Goal: Task Accomplishment & Management: Use online tool/utility

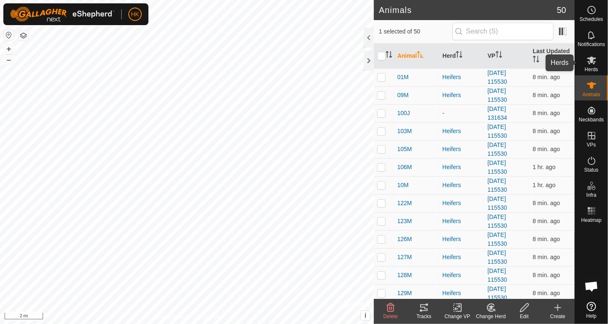
click at [597, 57] on es-mob-svg-icon at bounding box center [591, 60] width 15 height 13
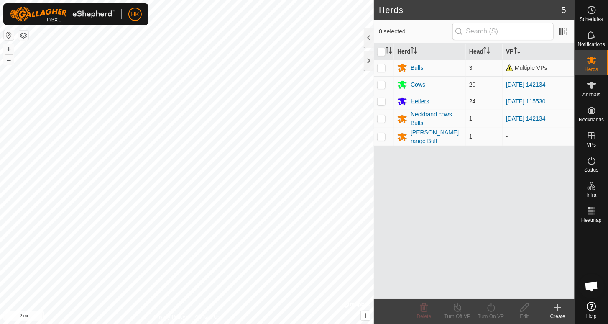
click at [420, 100] on div "Heifers" at bounding box center [420, 101] width 18 height 9
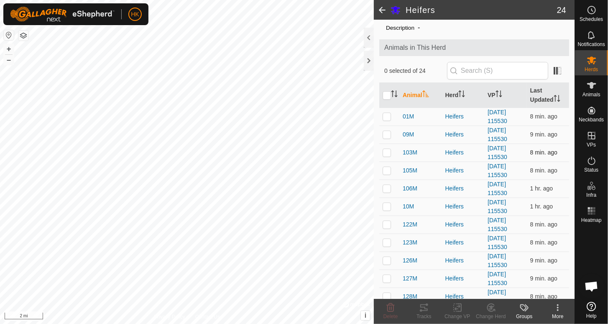
scroll to position [42, 0]
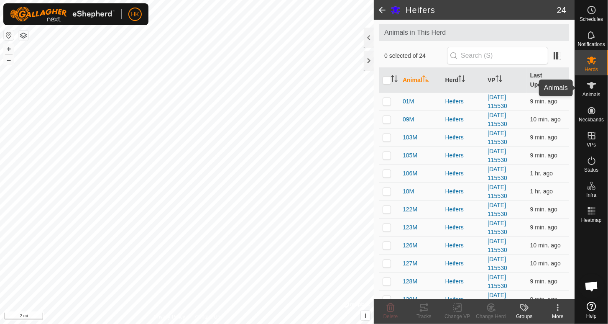
click at [595, 94] on span "Animals" at bounding box center [592, 94] width 18 height 5
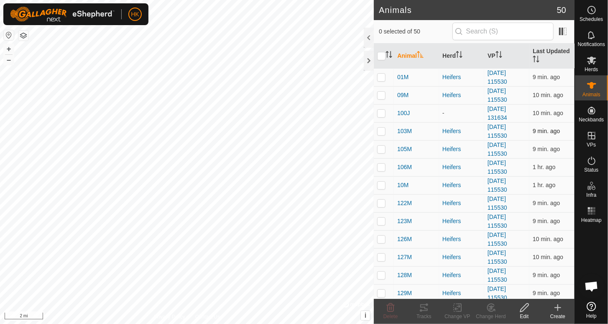
click at [382, 131] on p-checkbox at bounding box center [381, 131] width 8 height 7
checkbox input "true"
click at [423, 307] on icon at bounding box center [424, 307] width 8 height 7
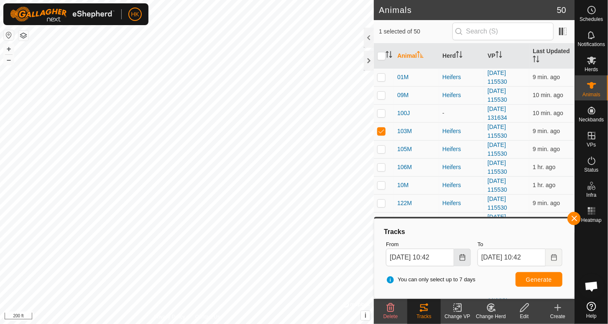
click at [462, 257] on icon "Choose Date" at bounding box center [462, 257] width 7 height 7
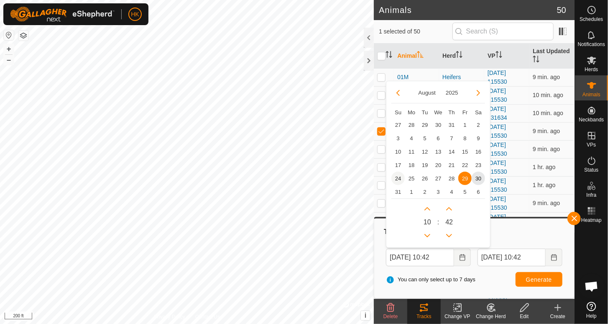
click at [395, 177] on span "24" at bounding box center [397, 177] width 13 height 13
type input "[DATE] 10:42"
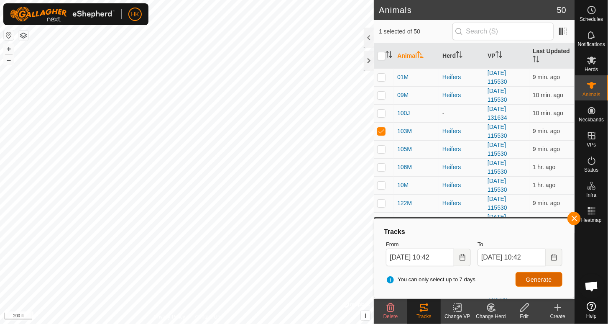
click at [537, 279] on span "Generate" at bounding box center [539, 279] width 26 height 7
click at [590, 58] on icon at bounding box center [591, 60] width 9 height 8
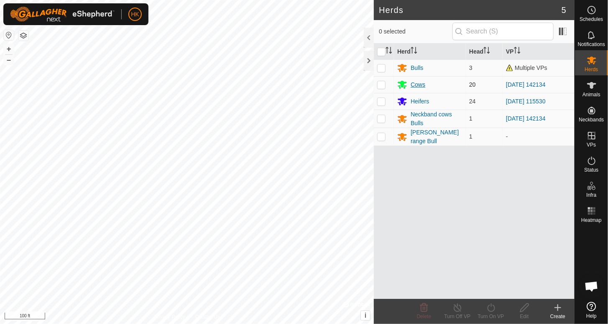
click at [412, 85] on div "Cows" at bounding box center [418, 84] width 15 height 9
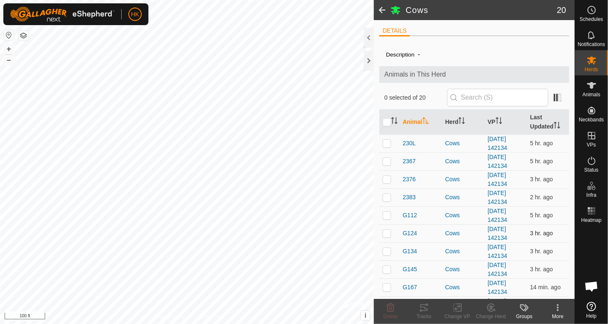
click at [387, 234] on p-checkbox at bounding box center [387, 233] width 8 height 7
checkbox input "true"
click at [422, 309] on icon at bounding box center [424, 307] width 10 height 10
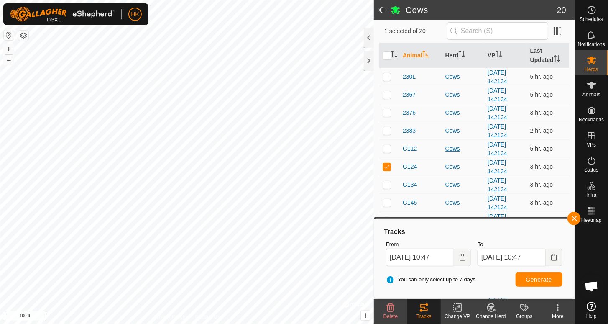
scroll to position [84, 0]
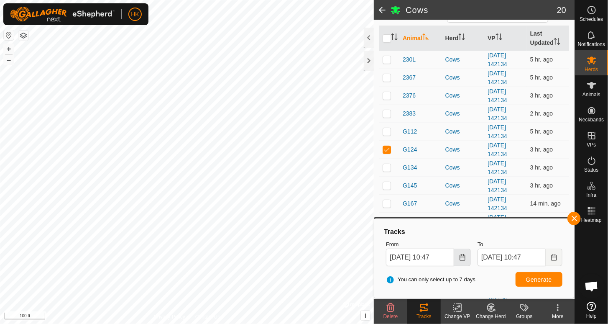
click at [459, 257] on icon "Choose Date" at bounding box center [462, 257] width 7 height 7
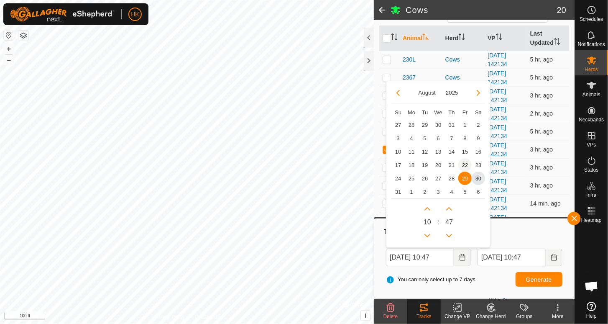
click at [467, 164] on span "22" at bounding box center [464, 164] width 13 height 13
type input "[DATE] 10:47"
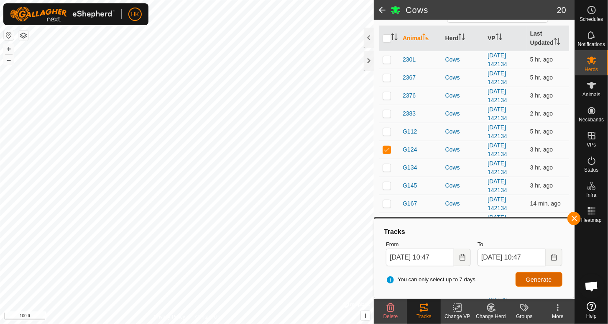
click at [531, 276] on span "Generate" at bounding box center [539, 279] width 26 height 7
click at [532, 277] on span "Generate" at bounding box center [539, 279] width 26 height 7
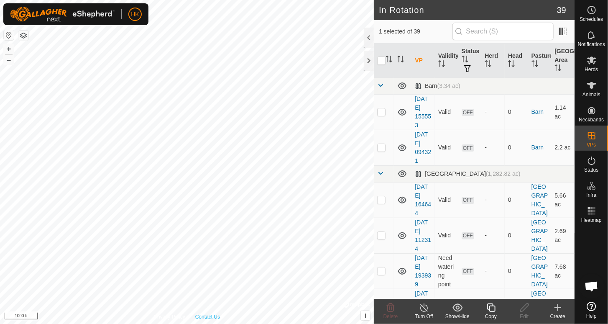
checkbox input "false"
click at [514, 56] on th "Head" at bounding box center [516, 60] width 23 height 34
click at [597, 90] on es-animals-svg-icon at bounding box center [591, 85] width 15 height 13
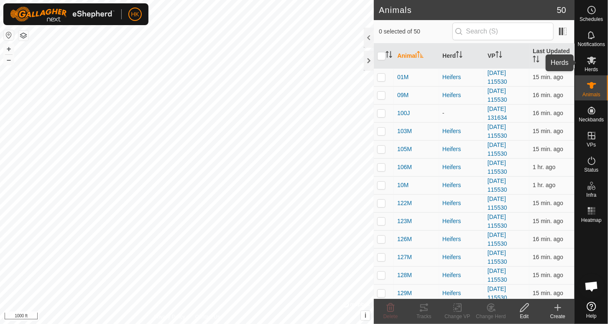
click at [589, 62] on icon at bounding box center [591, 60] width 9 height 8
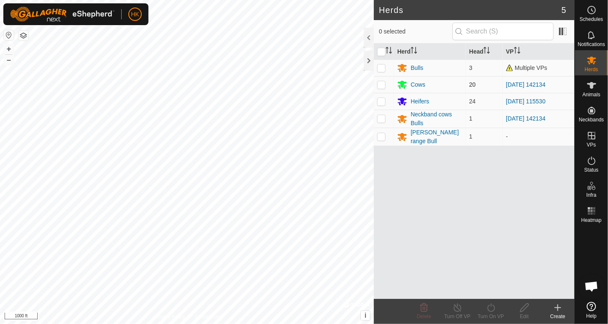
click at [399, 79] on td "Cows" at bounding box center [430, 84] width 72 height 17
click at [380, 84] on p-checkbox at bounding box center [381, 84] width 8 height 7
checkbox input "true"
click at [412, 85] on div "Cows" at bounding box center [418, 84] width 15 height 9
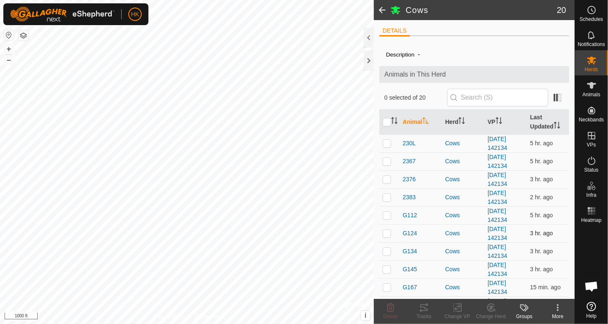
click at [388, 233] on p-checkbox at bounding box center [387, 233] width 8 height 7
checkbox input "true"
click at [423, 306] on icon at bounding box center [424, 307] width 10 height 10
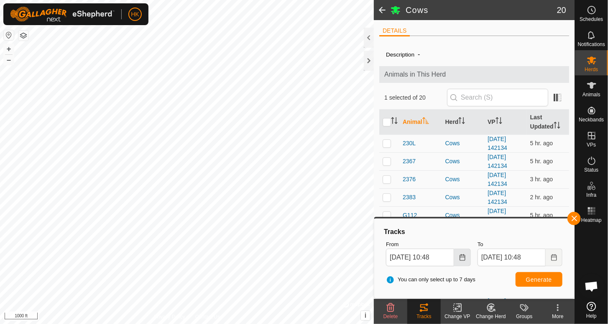
click at [460, 258] on icon "Choose Date" at bounding box center [462, 257] width 7 height 7
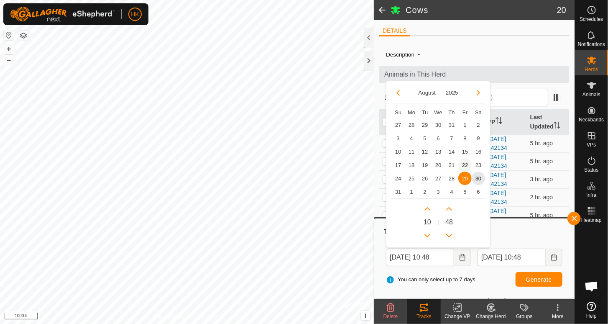
click at [468, 161] on span "22" at bounding box center [464, 164] width 13 height 13
type input "[DATE] 10:48"
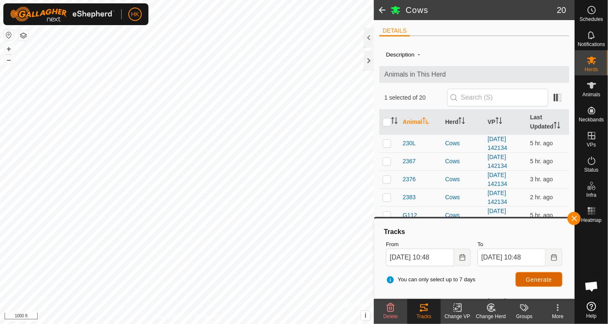
click at [535, 276] on span "Generate" at bounding box center [539, 279] width 26 height 7
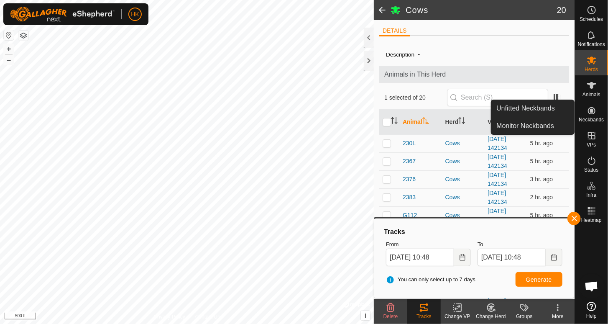
click at [595, 114] on icon at bounding box center [592, 110] width 10 height 10
click at [590, 111] on icon at bounding box center [592, 110] width 10 height 10
click at [592, 112] on icon at bounding box center [592, 111] width 8 height 8
drag, startPoint x: 592, startPoint y: 112, endPoint x: 587, endPoint y: 119, distance: 8.3
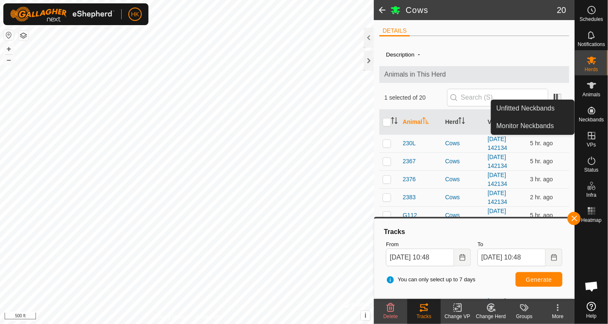
click at [587, 119] on es-menu-bar "Schedules Notifications Herds Animals Neckbands VPs Status Infra Heatmap Help U…" at bounding box center [591, 162] width 33 height 324
click at [526, 109] on link "Unfitted Neckbands" at bounding box center [532, 108] width 83 height 17
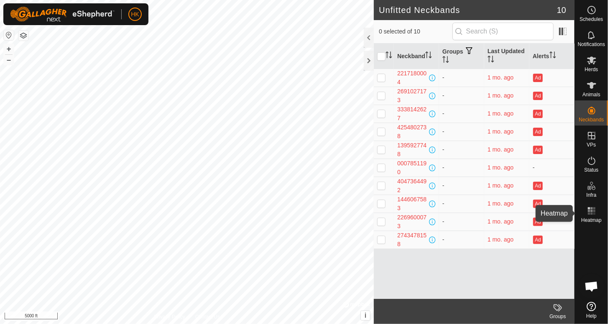
click at [594, 211] on rect at bounding box center [594, 211] width 2 height 2
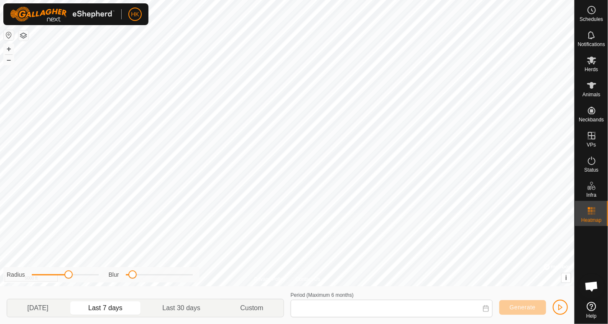
type input "[DATE] - [DATE]"
click at [593, 85] on icon at bounding box center [591, 85] width 9 height 7
